Goal: Transaction & Acquisition: Purchase product/service

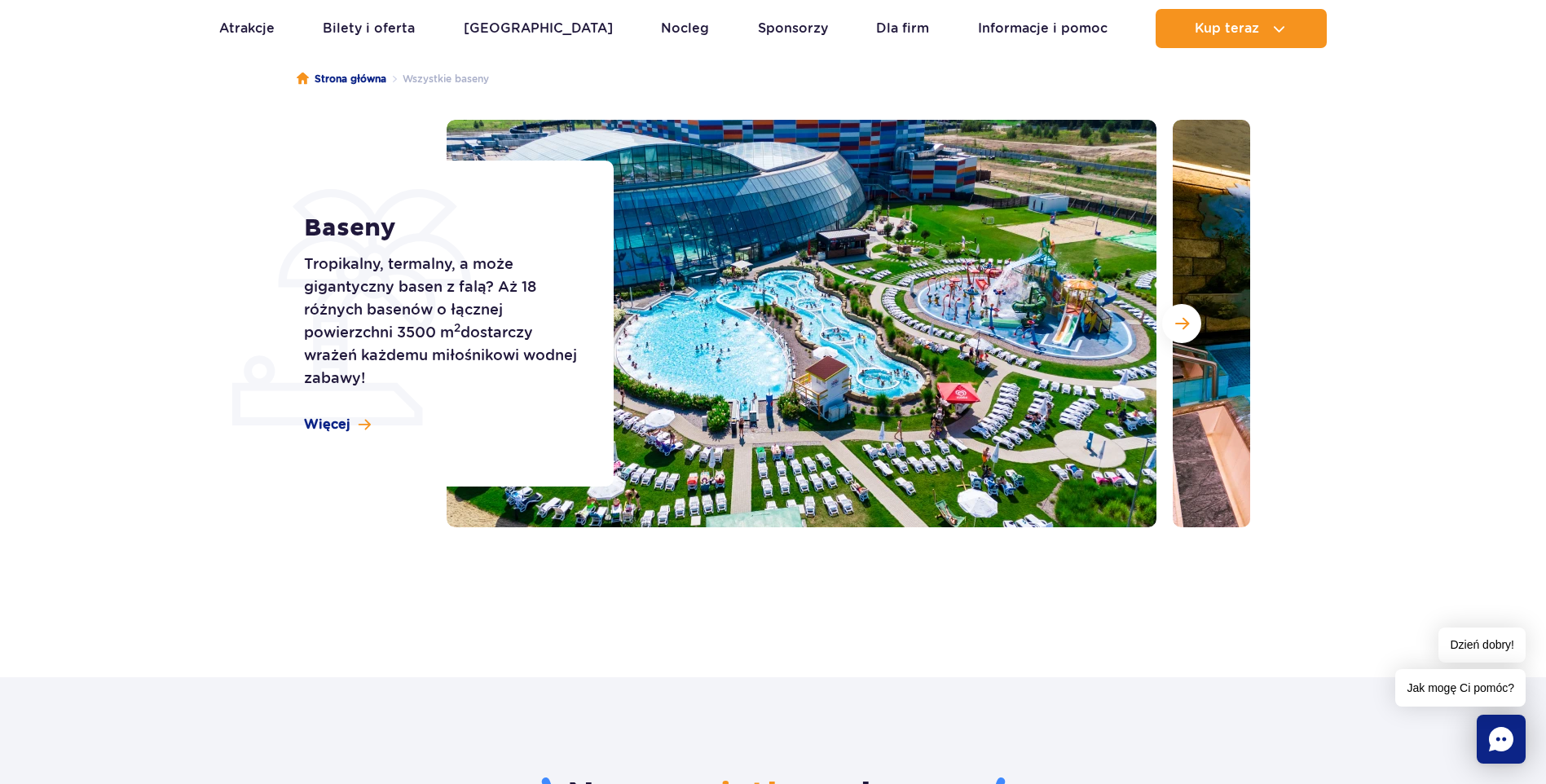
scroll to position [163, 0]
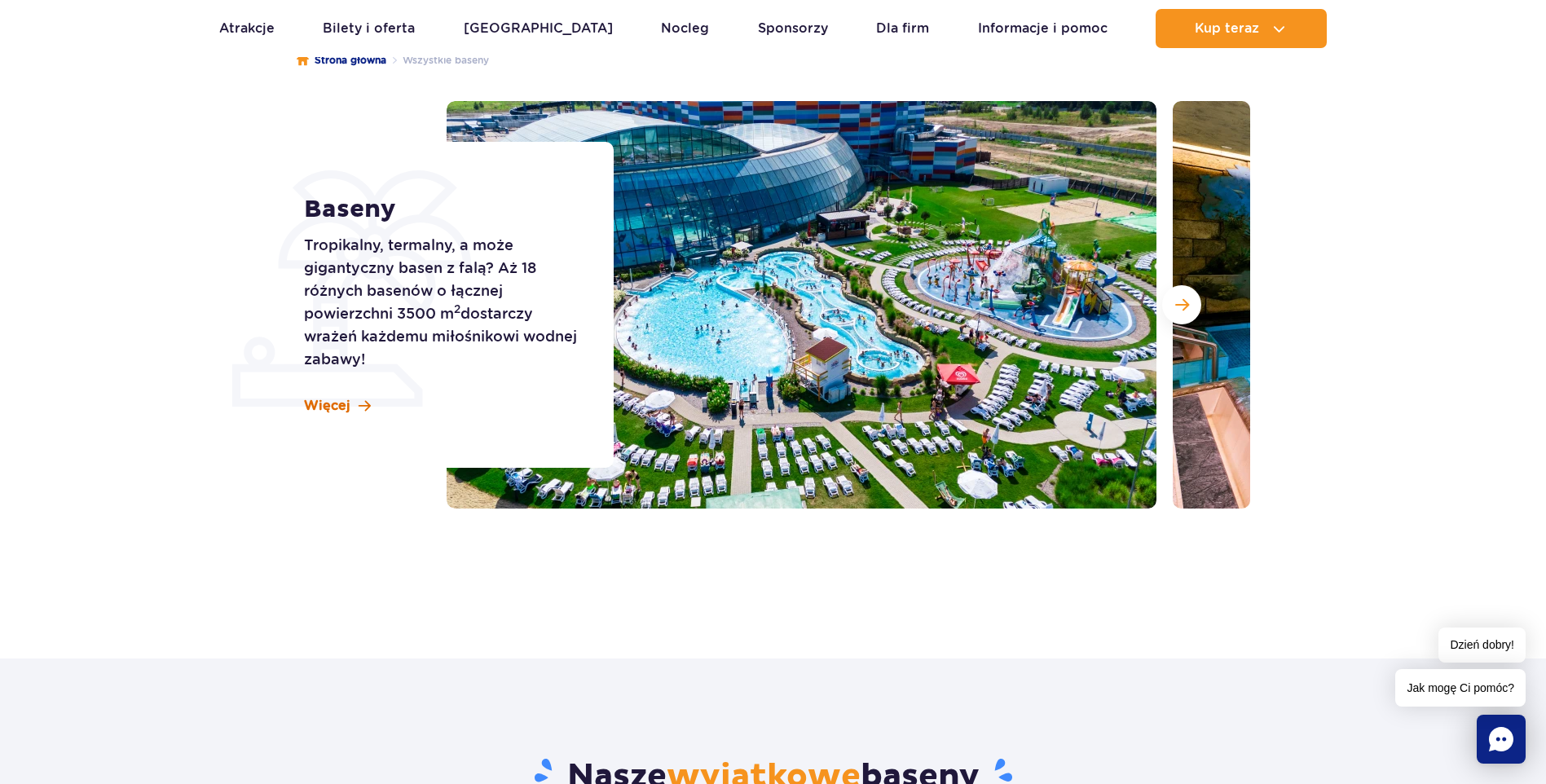
click at [316, 404] on span "Więcej" at bounding box center [327, 406] width 47 height 18
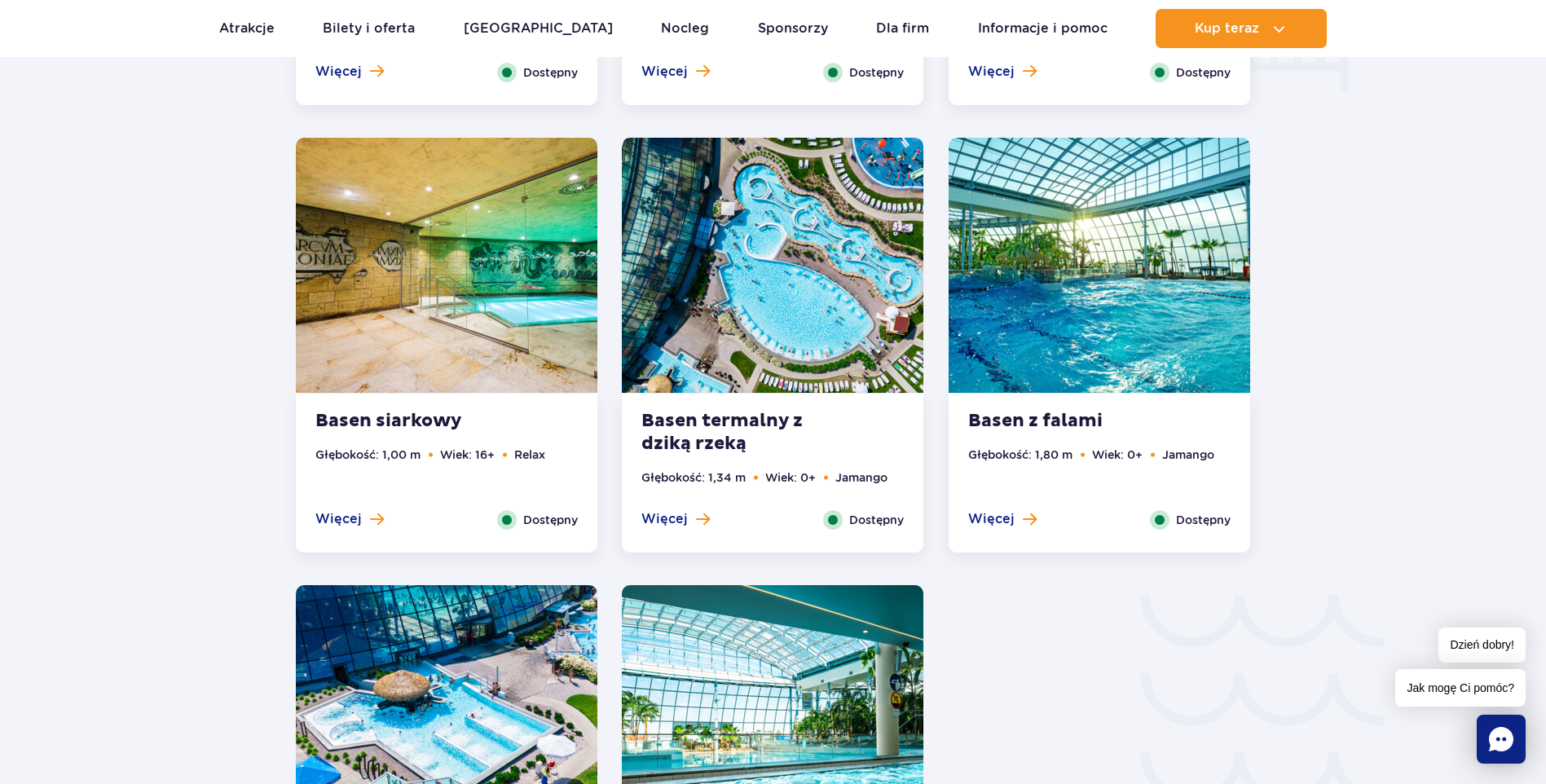
scroll to position [2207, 0]
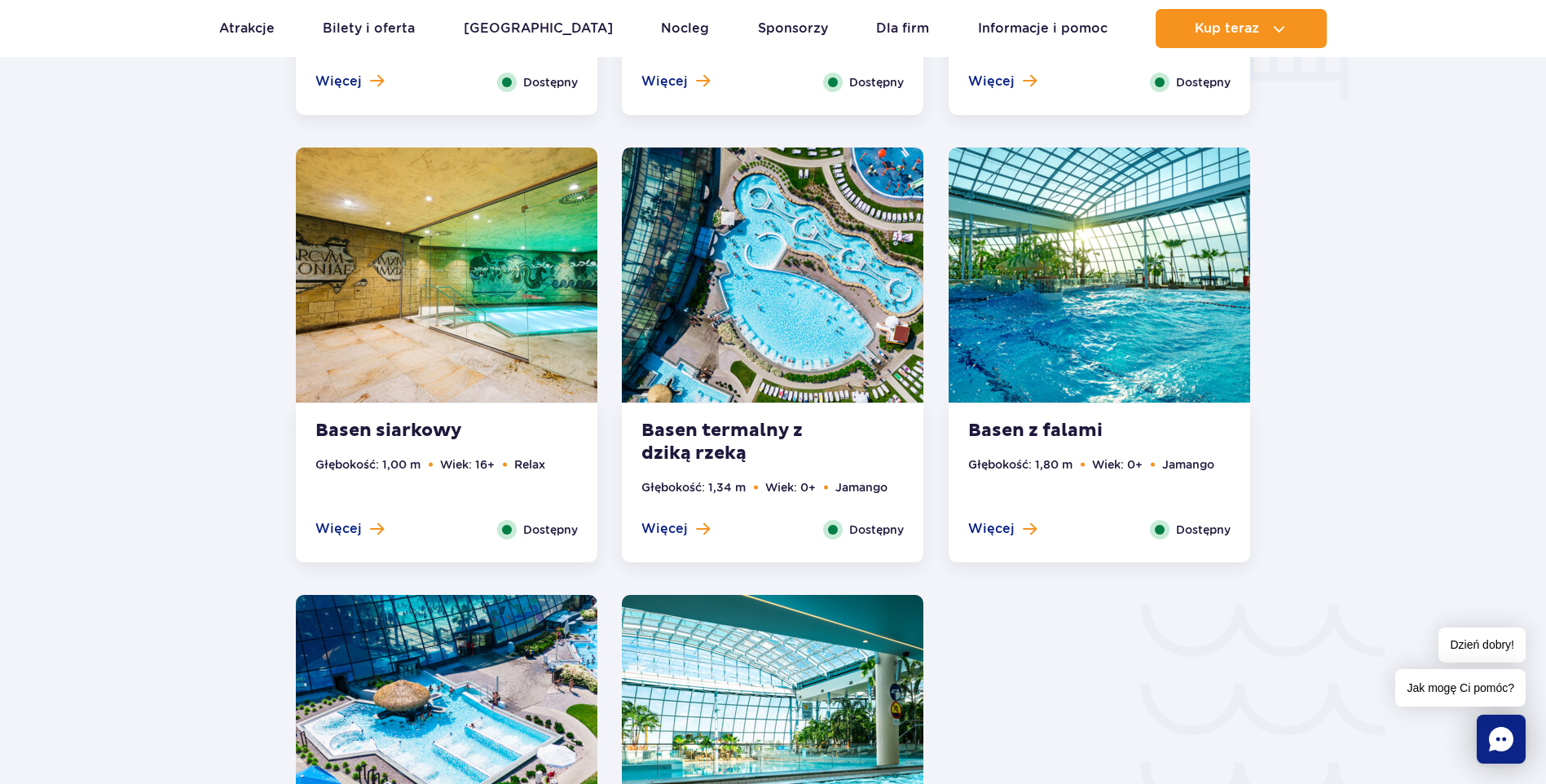
click at [877, 530] on span "Dostępny" at bounding box center [877, 530] width 54 height 18
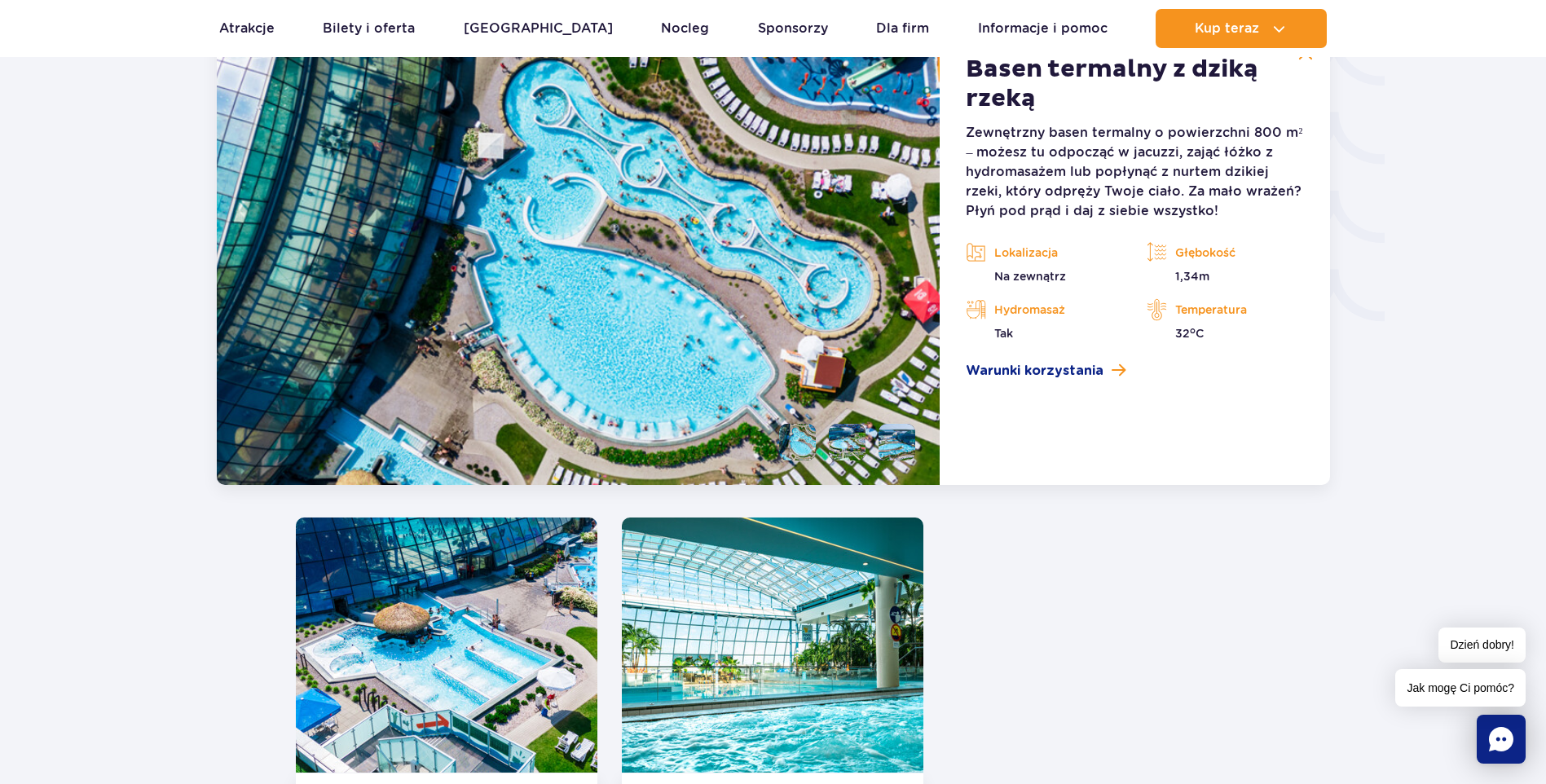
scroll to position [2872, 0]
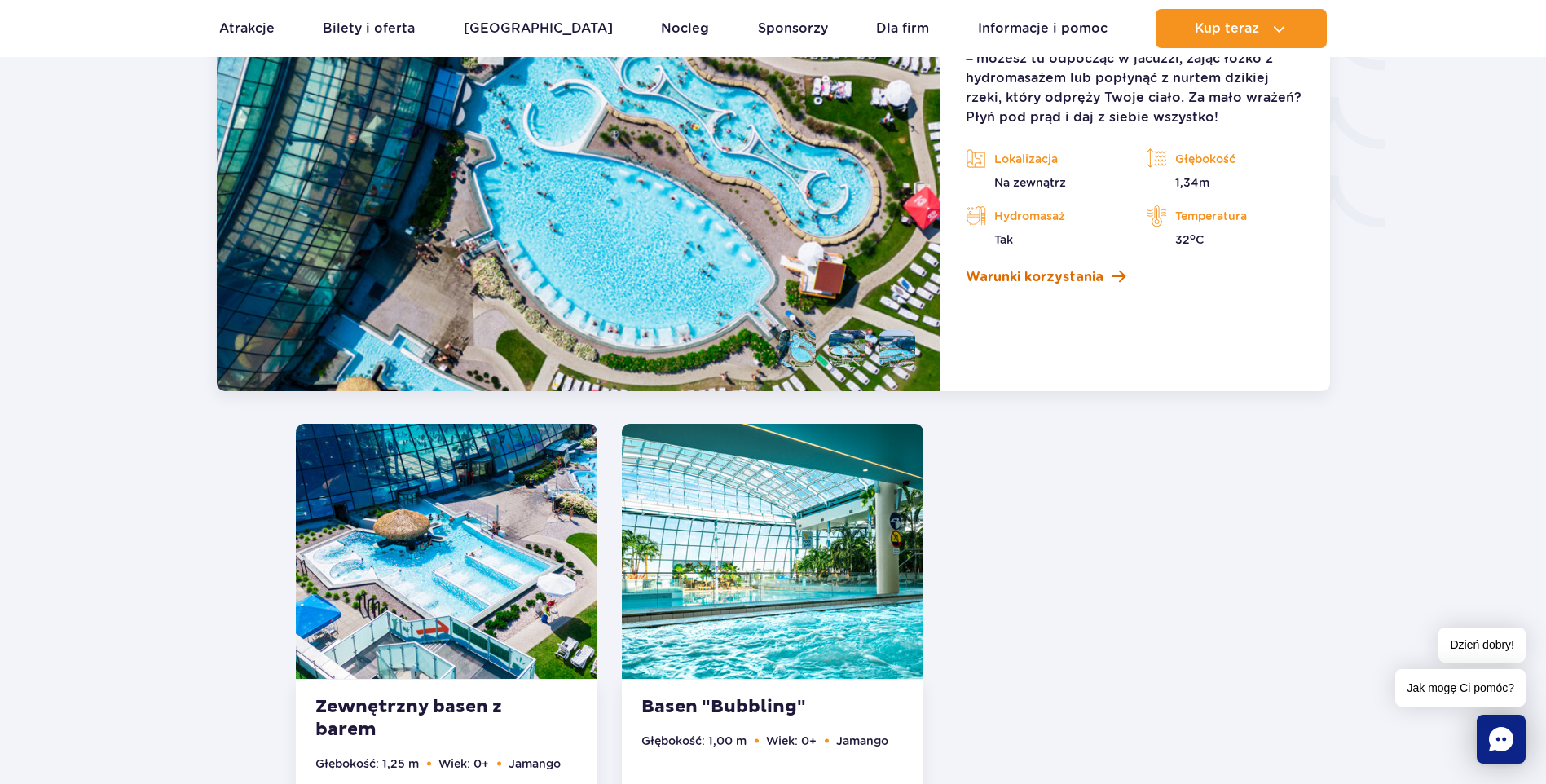
click at [1066, 276] on span "Warunki korzystania" at bounding box center [1035, 276] width 138 height 20
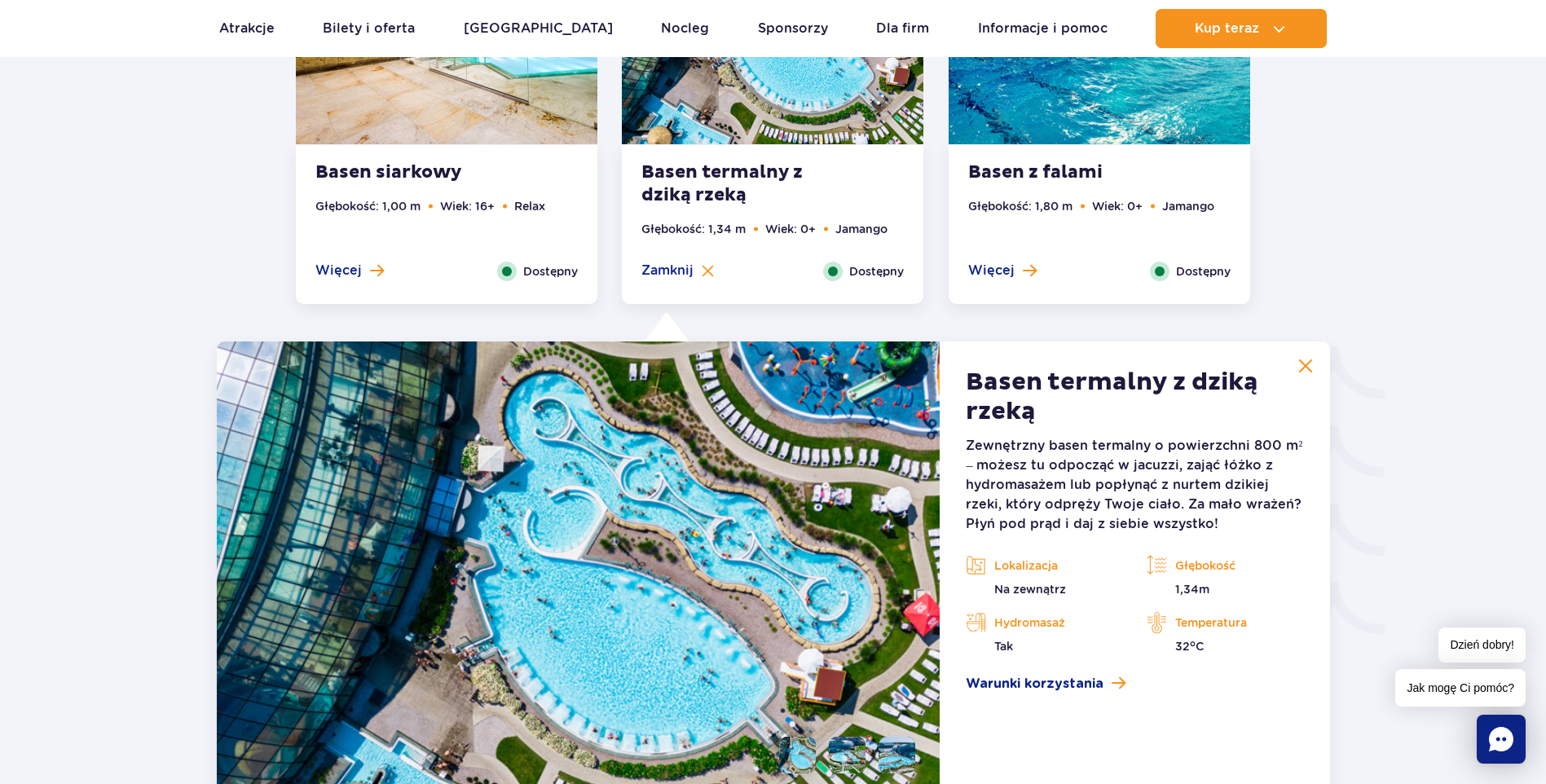
scroll to position [2465, 0]
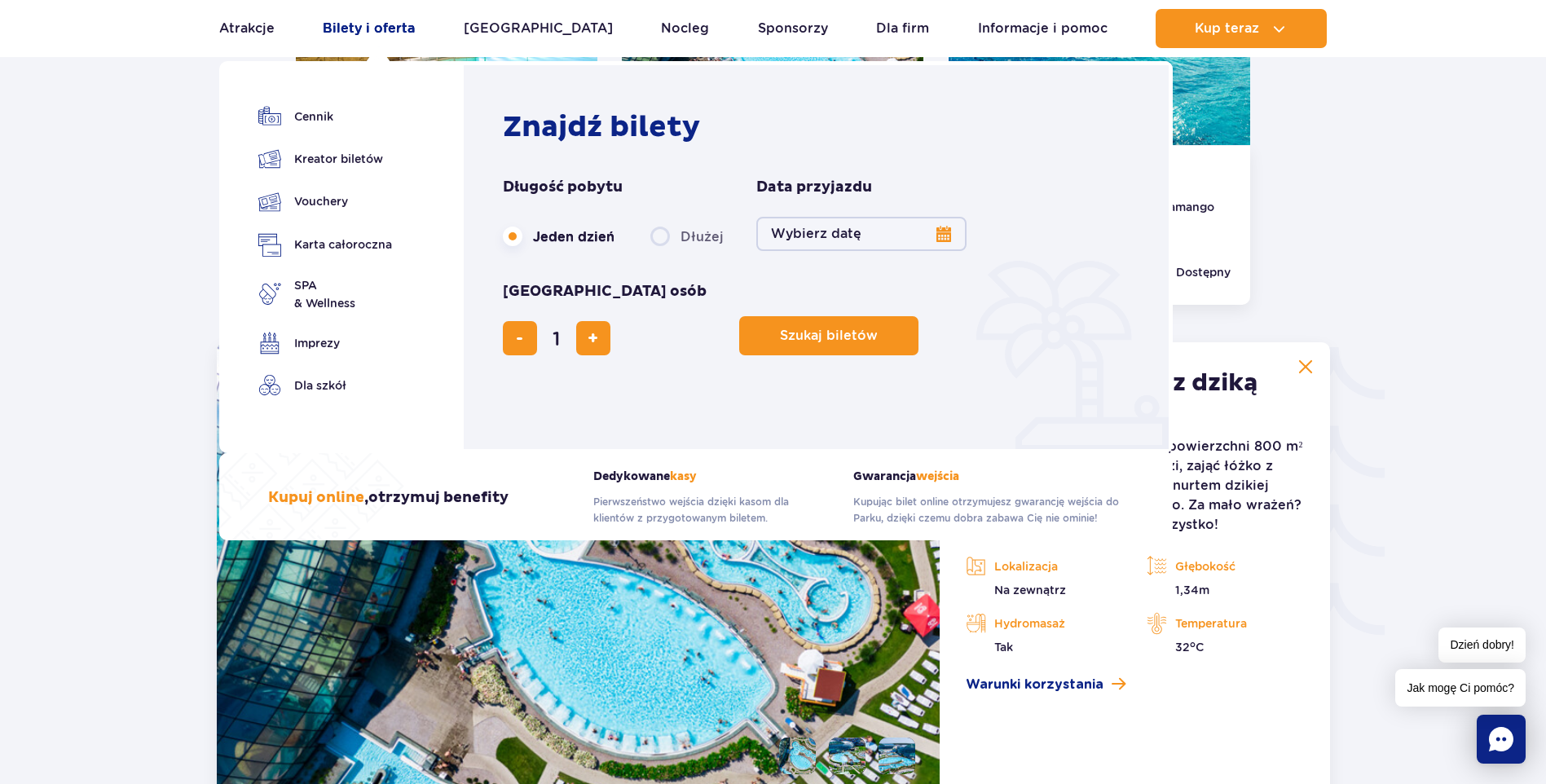
click at [378, 30] on link "Bilety i oferta" at bounding box center [369, 29] width 92 height 39
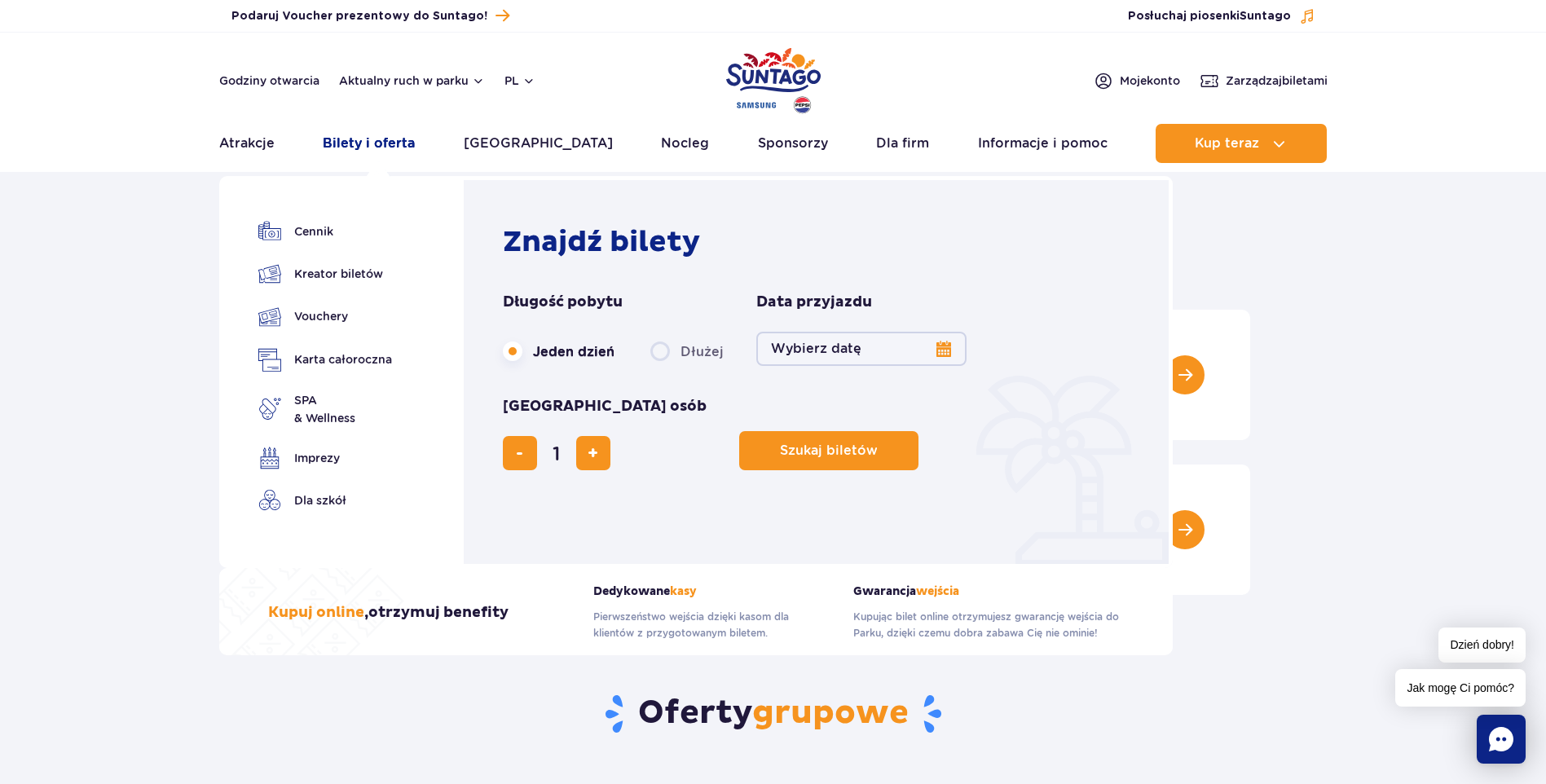
click at [404, 143] on link "Bilety i oferta" at bounding box center [369, 144] width 92 height 39
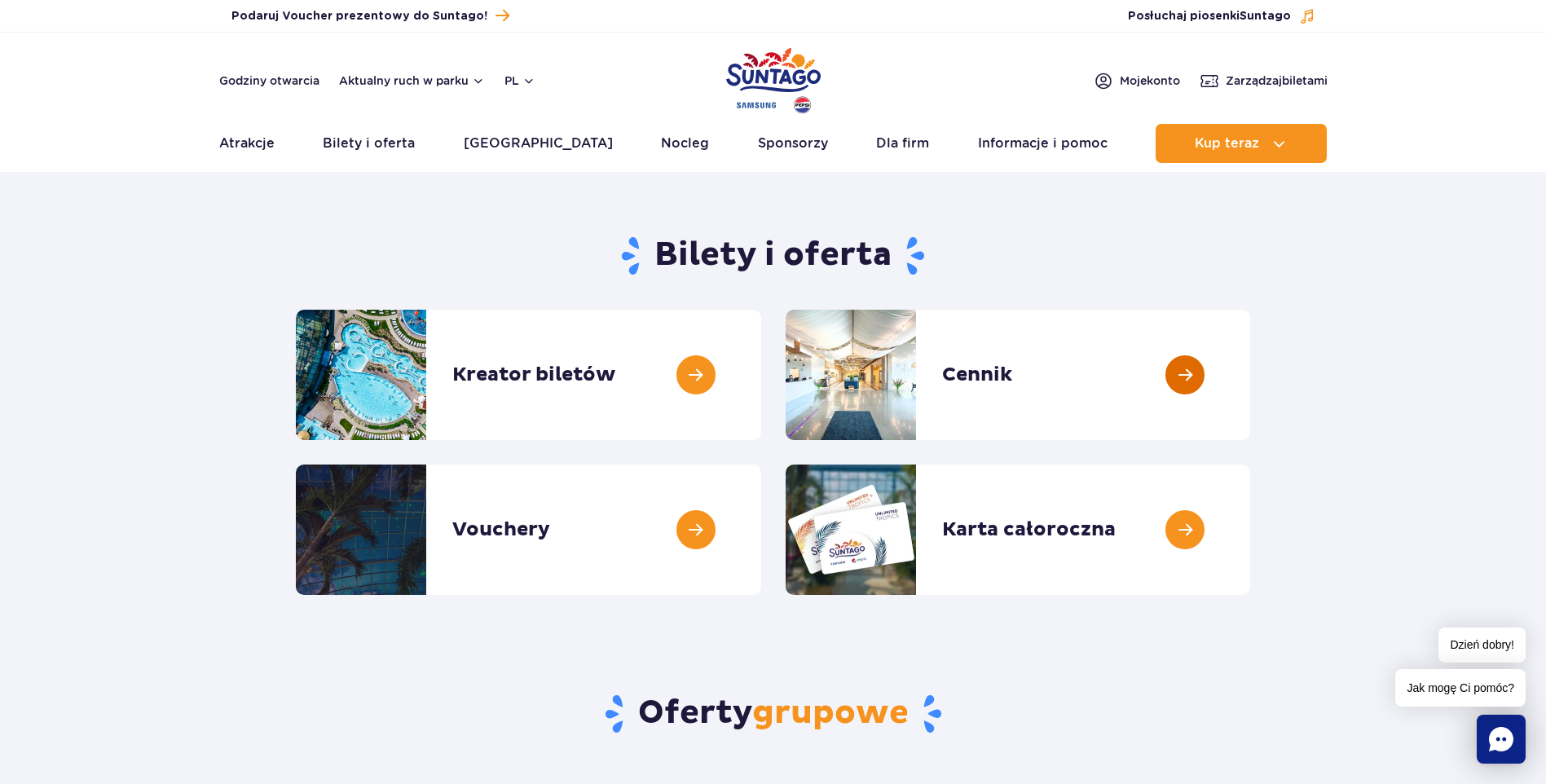
click at [1250, 378] on link at bounding box center [1250, 374] width 0 height 130
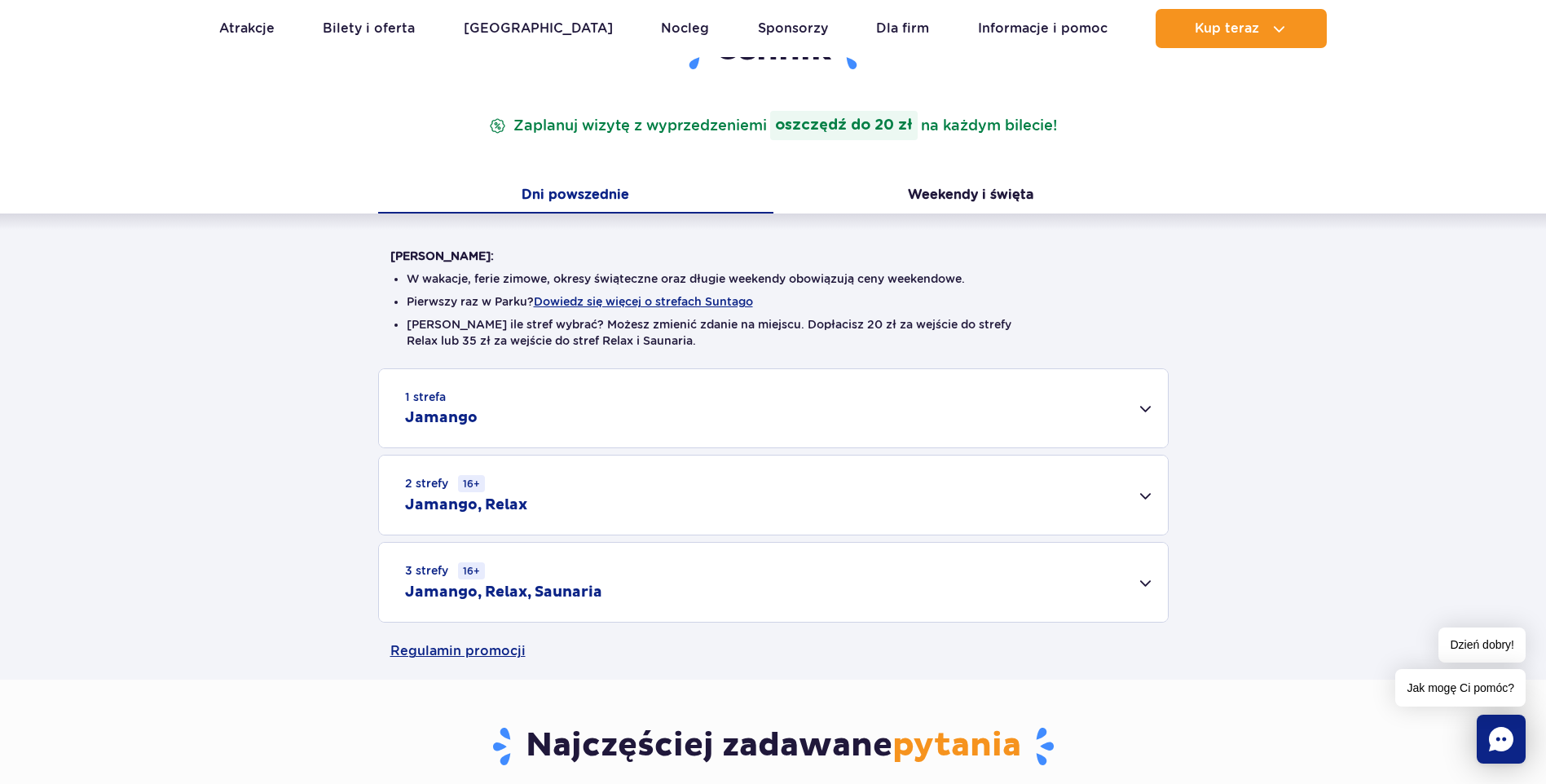
scroll to position [326, 0]
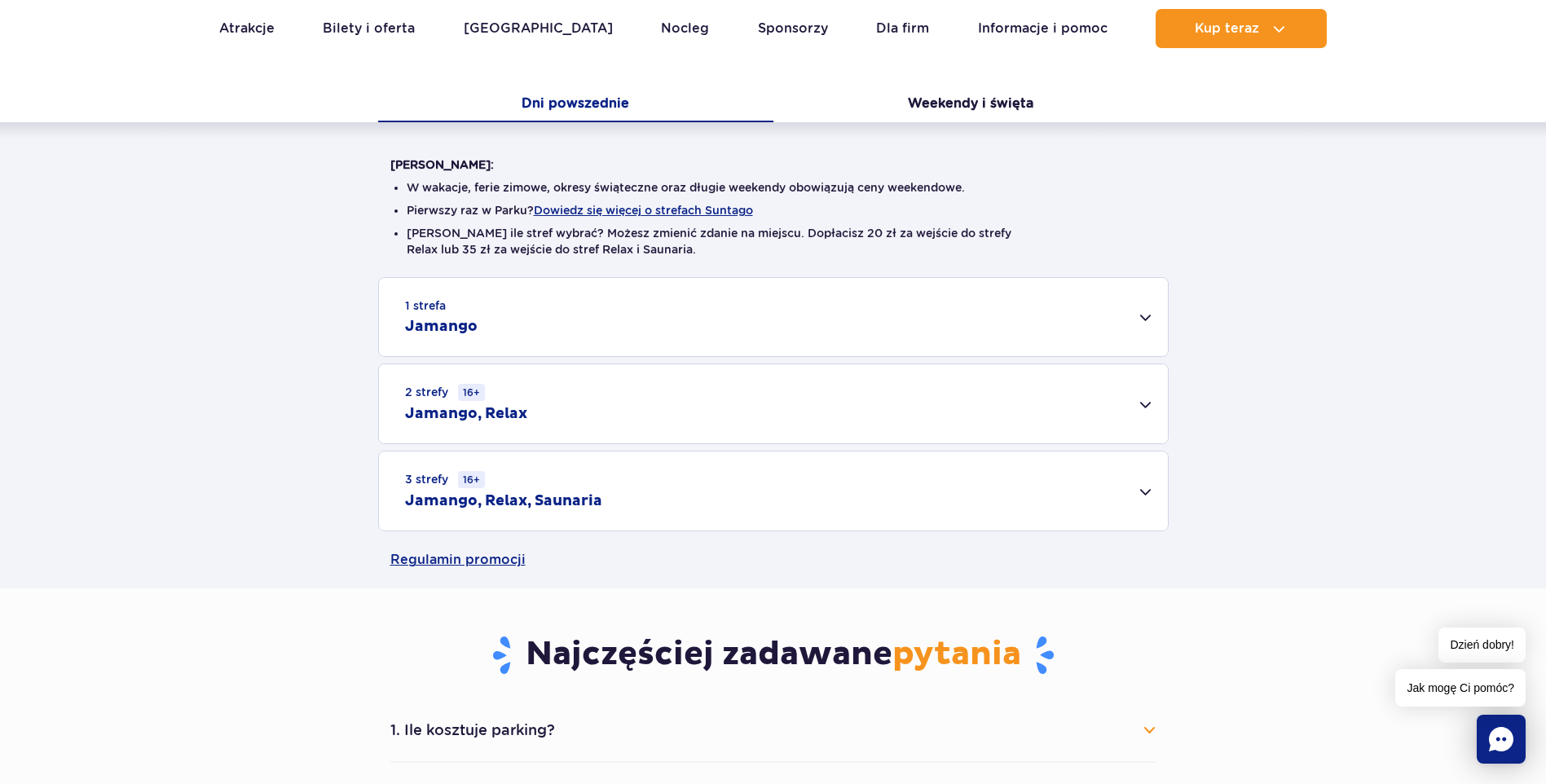
click at [1144, 314] on div "1 strefa Jamango" at bounding box center [774, 317] width 789 height 78
